Goal: Task Accomplishment & Management: Use online tool/utility

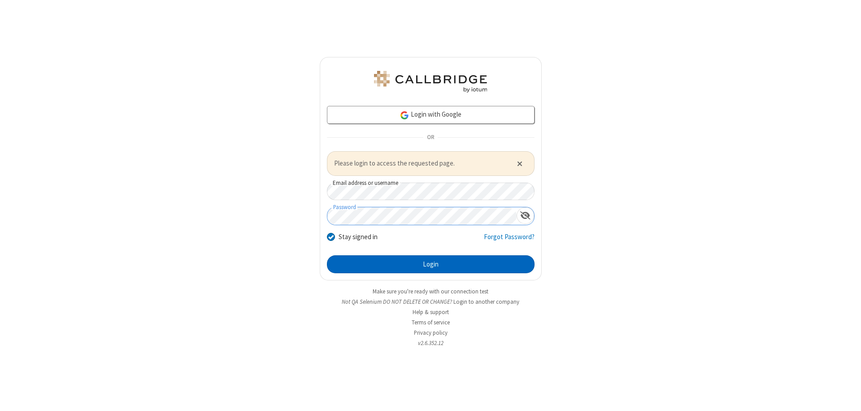
click at [431, 264] on button "Login" at bounding box center [431, 264] width 208 height 18
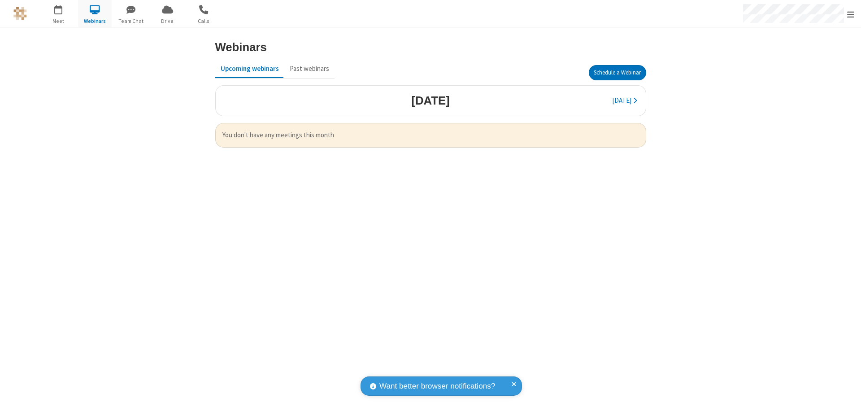
click at [614, 73] on button "Schedule a Webinar" at bounding box center [617, 72] width 57 height 15
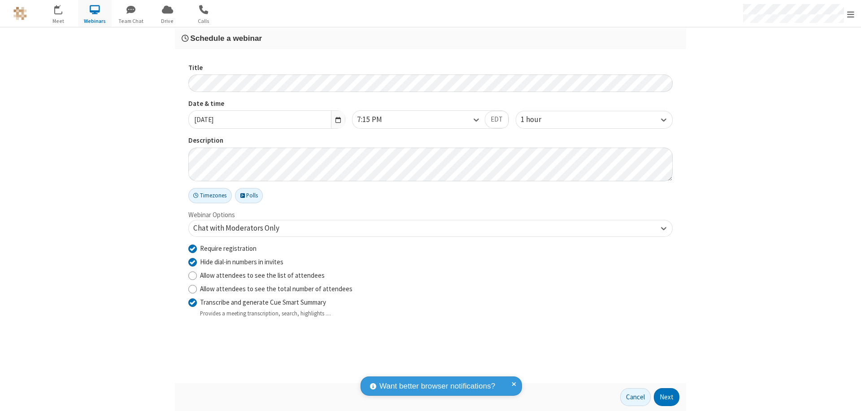
click at [192, 248] on input "Require registration" at bounding box center [192, 248] width 9 height 9
checkbox input "false"
click at [667, 397] on button "Next" at bounding box center [667, 397] width 26 height 18
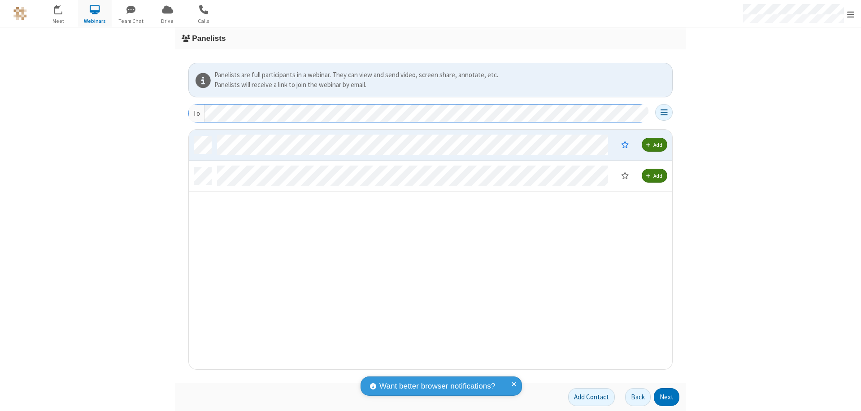
scroll to position [233, 477]
click at [667, 397] on button "Next" at bounding box center [667, 397] width 26 height 18
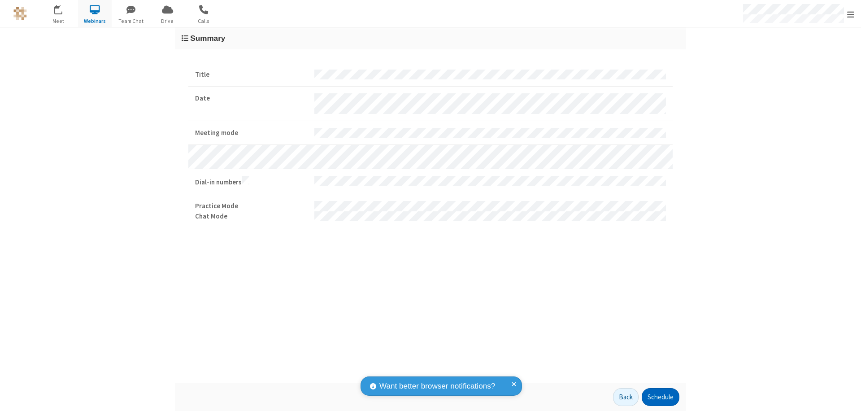
click at [660, 397] on button "Schedule" at bounding box center [661, 397] width 38 height 18
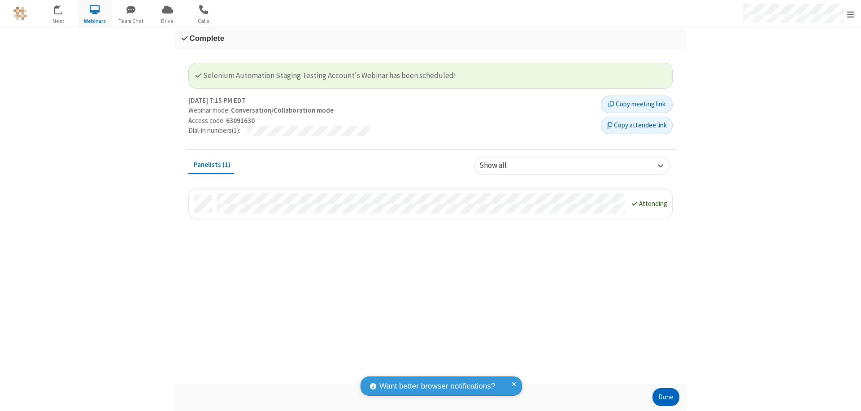
click at [666, 397] on button "Done" at bounding box center [666, 397] width 27 height 18
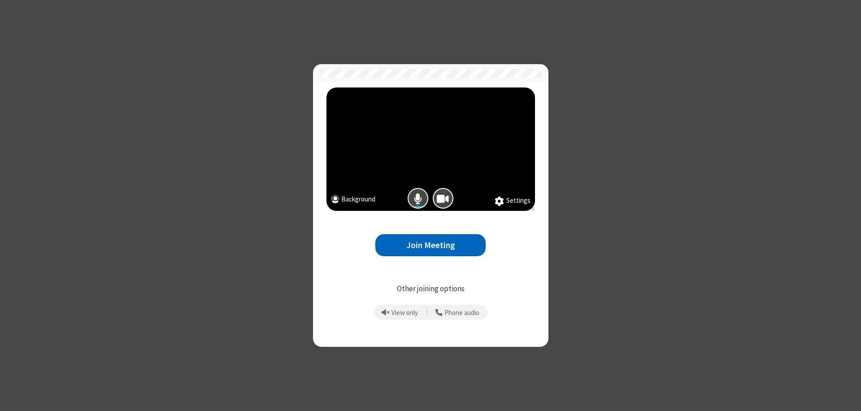
click at [431, 245] on button "Join Meeting" at bounding box center [430, 245] width 110 height 22
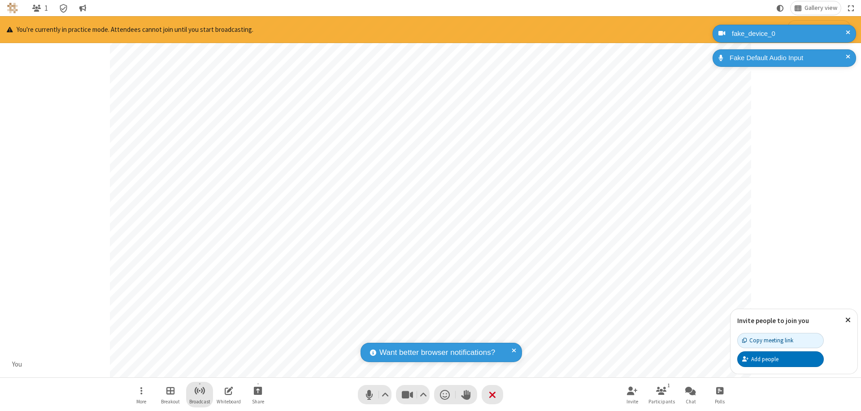
click at [199, 390] on span "Start broadcast" at bounding box center [199, 390] width 11 height 11
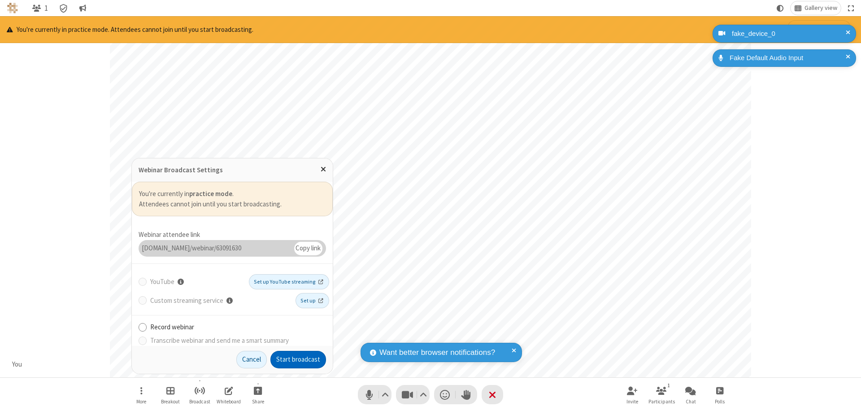
click at [298, 359] on button "Start broadcast" at bounding box center [298, 360] width 56 height 18
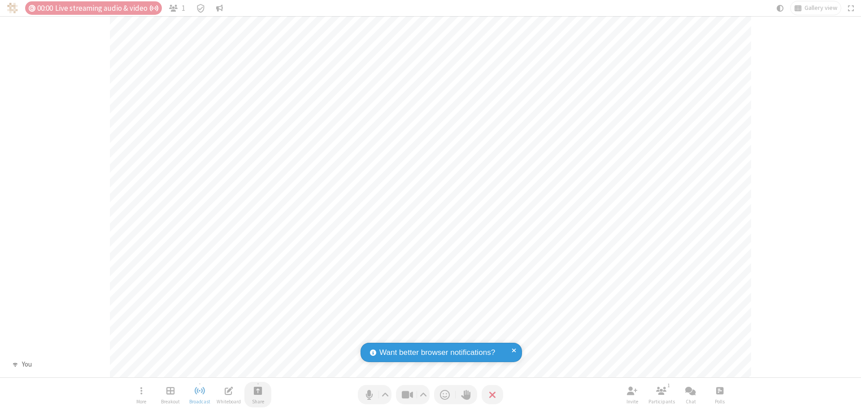
click at [258, 390] on span "Start sharing" at bounding box center [258, 390] width 9 height 11
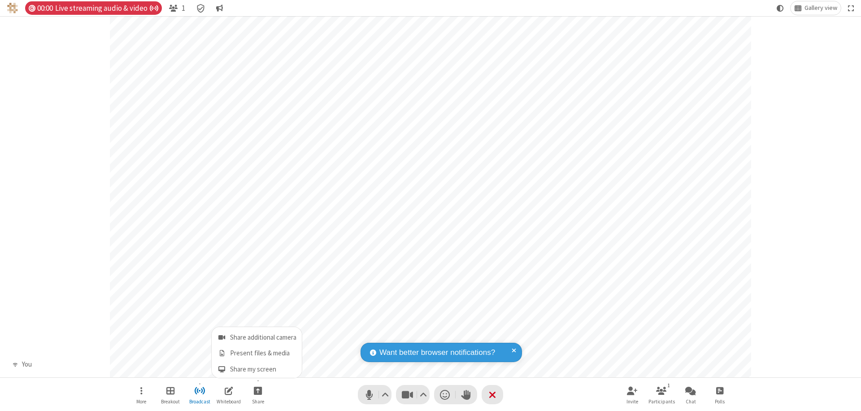
click at [222, 369] on span "Share my screen" at bounding box center [222, 370] width 10 height 8
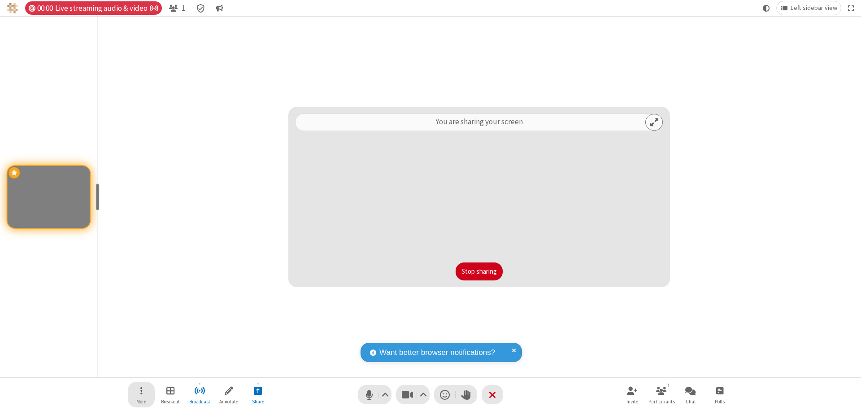
click at [141, 394] on span "Open menu" at bounding box center [141, 390] width 2 height 11
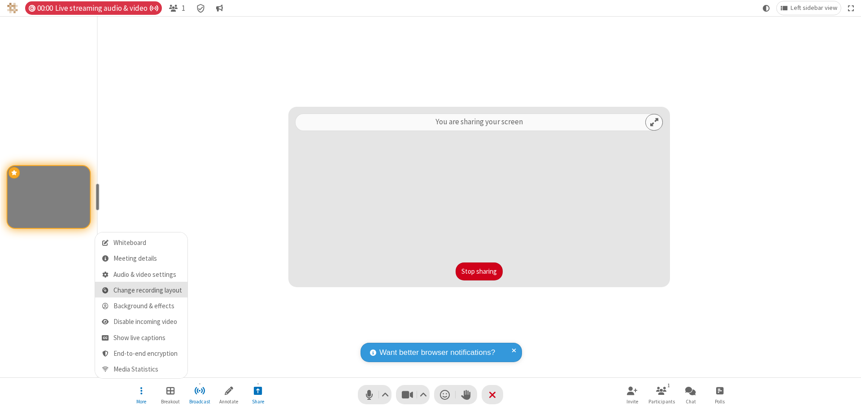
click at [148, 290] on span "Change recording layout" at bounding box center [147, 291] width 69 height 8
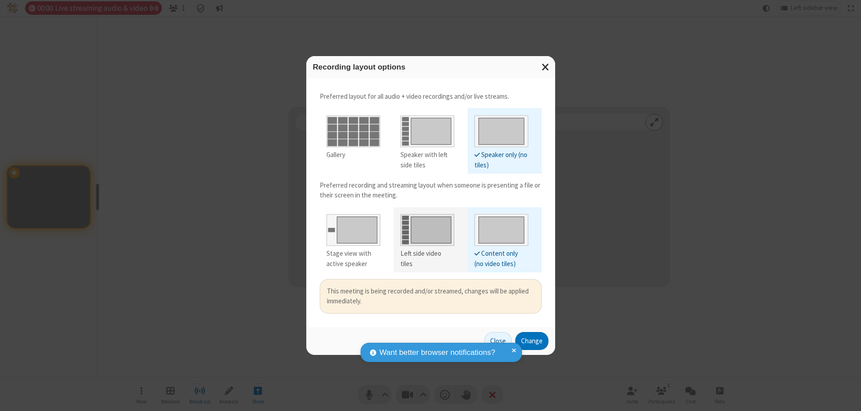
click at [427, 253] on div "Left side video tiles" at bounding box center [427, 258] width 54 height 20
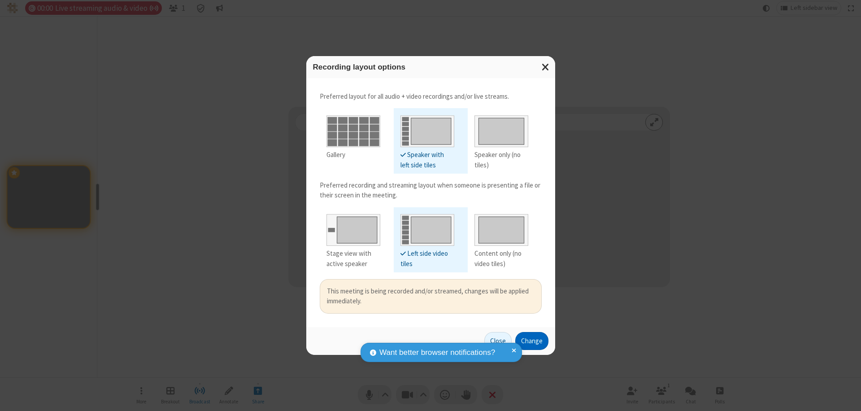
click at [531, 340] on button "Change" at bounding box center [531, 341] width 33 height 18
click at [498, 340] on button "Close" at bounding box center [497, 341] width 27 height 18
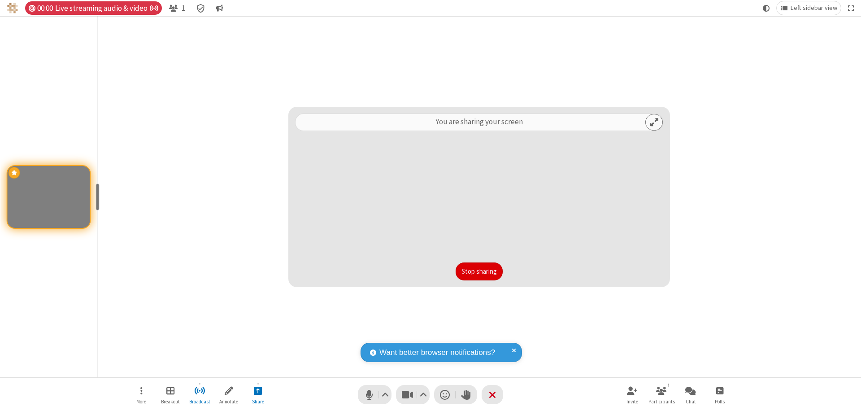
click at [479, 271] on button "Stop sharing" at bounding box center [479, 271] width 47 height 18
